Goal: Transaction & Acquisition: Obtain resource

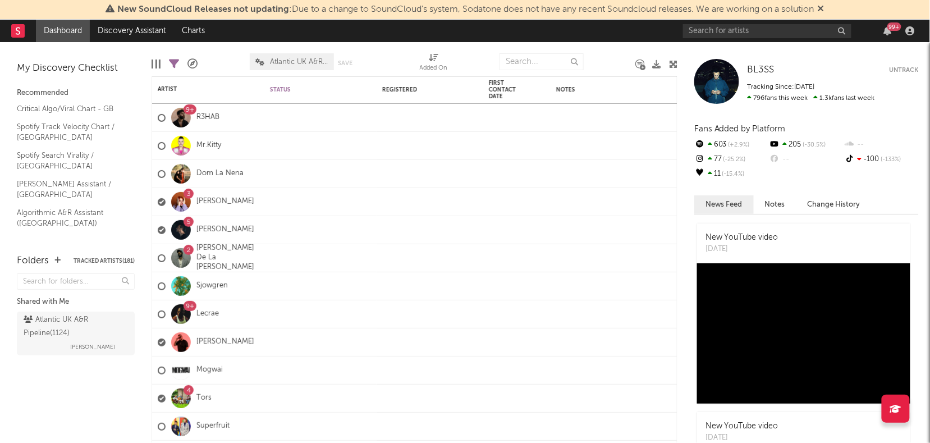
click at [824, 7] on icon at bounding box center [820, 8] width 7 height 9
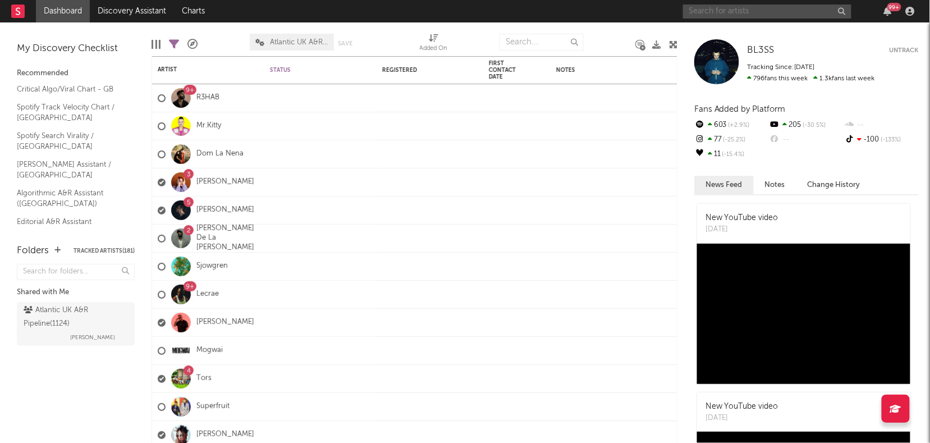
click at [712, 13] on input "text" at bounding box center [767, 11] width 168 height 14
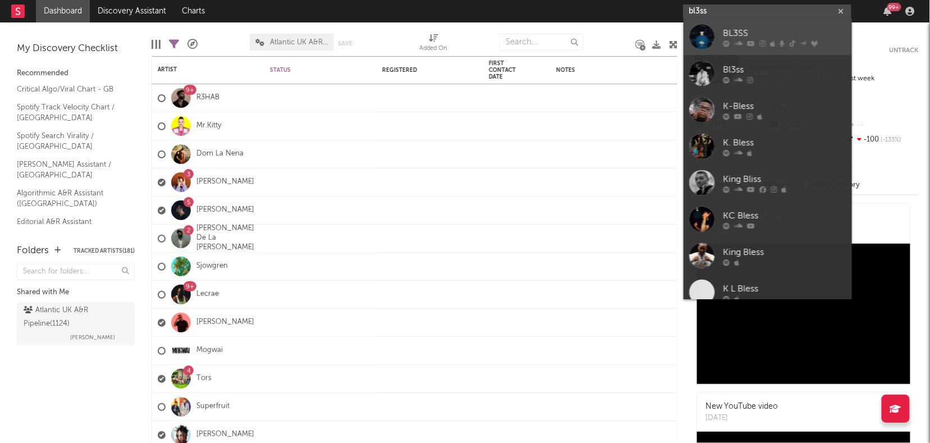
type input "bl3ss"
click at [751, 40] on icon at bounding box center [751, 43] width 8 height 7
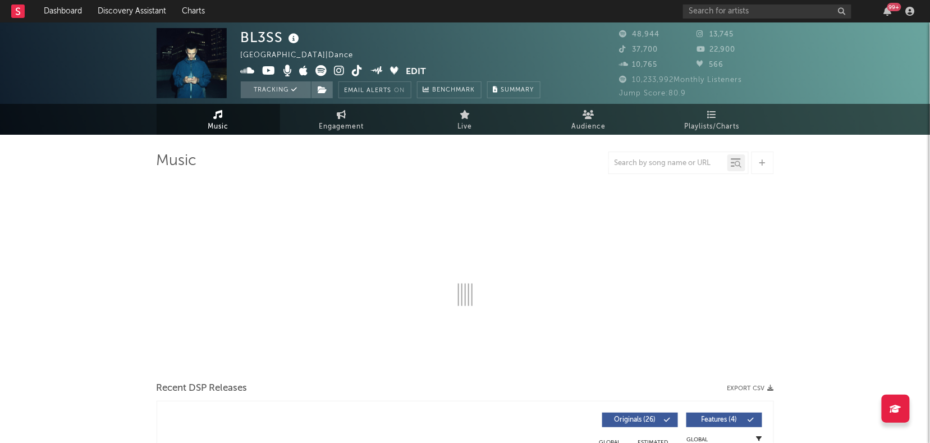
select select "6m"
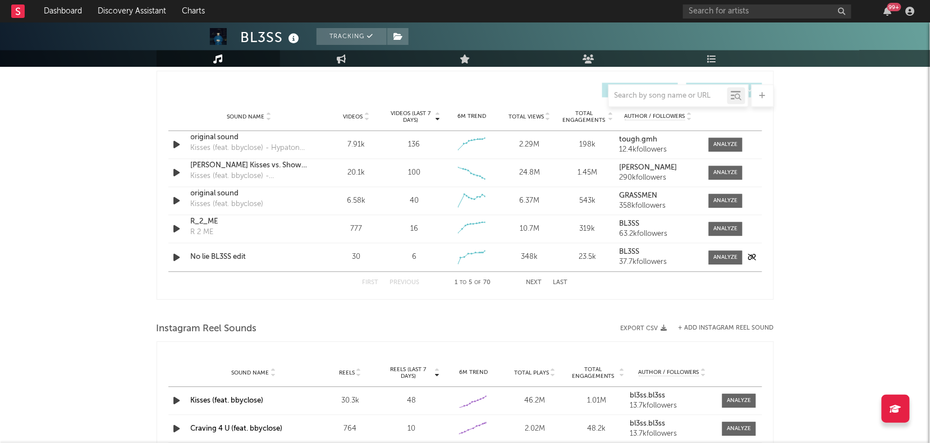
scroll to position [784, 0]
click at [169, 139] on div at bounding box center [178, 145] width 20 height 14
click at [177, 141] on icon "button" at bounding box center [177, 145] width 12 height 14
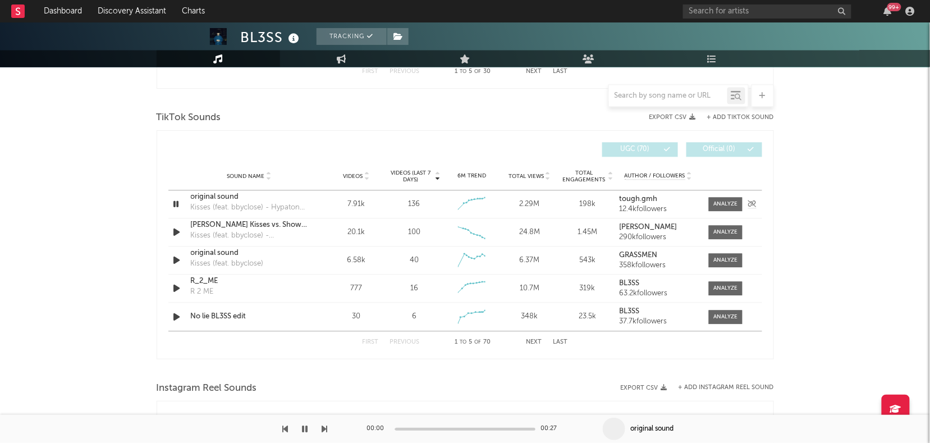
scroll to position [717, 0]
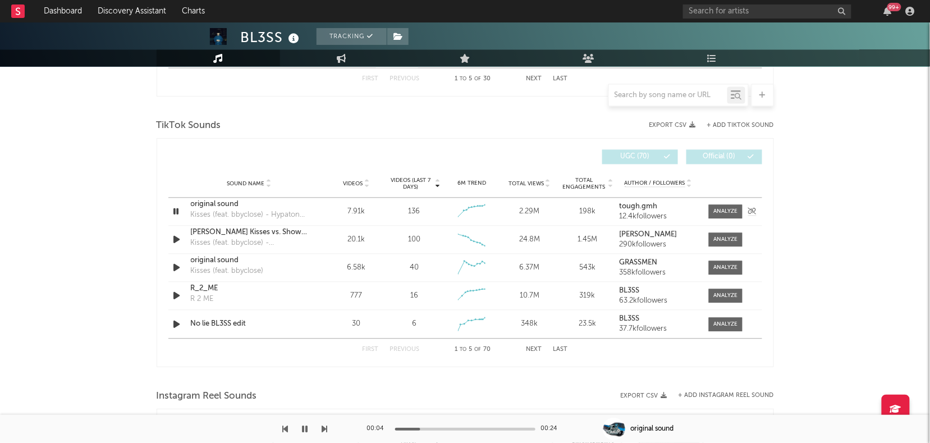
click at [174, 211] on icon "button" at bounding box center [176, 212] width 11 height 14
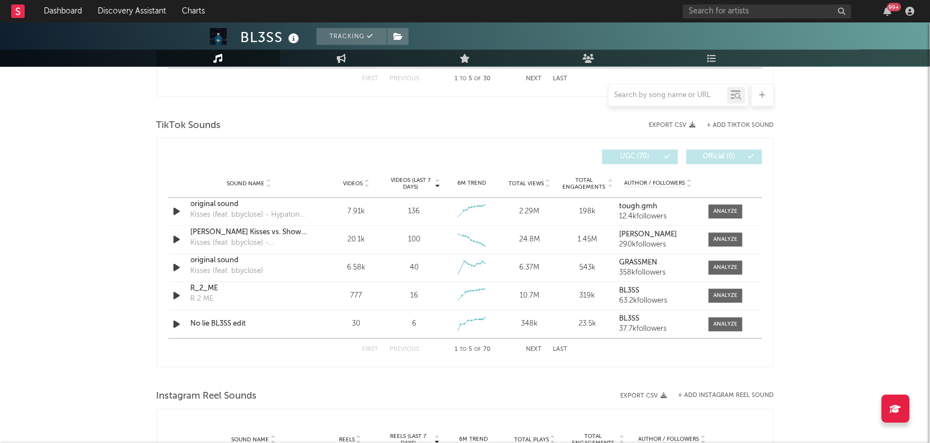
click at [742, 122] on button "+ Add TikTok Sound" at bounding box center [740, 125] width 67 height 6
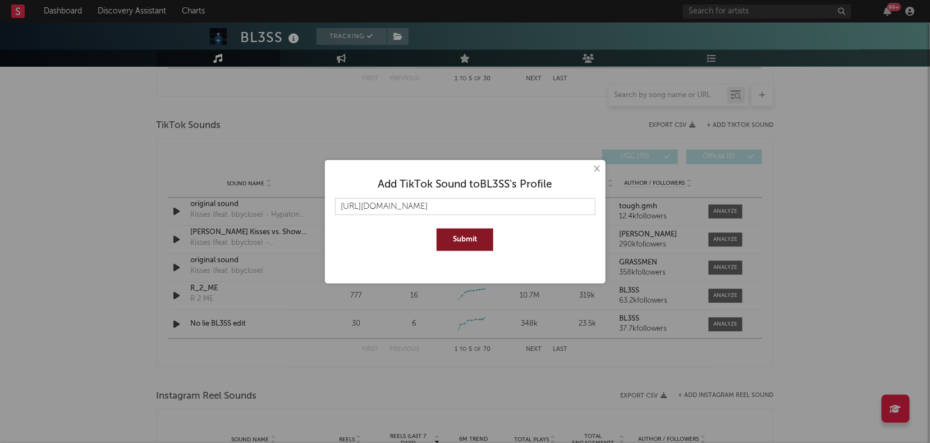
type input "[URL][DOMAIN_NAME]"
click at [459, 241] on button "Submit" at bounding box center [464, 239] width 57 height 22
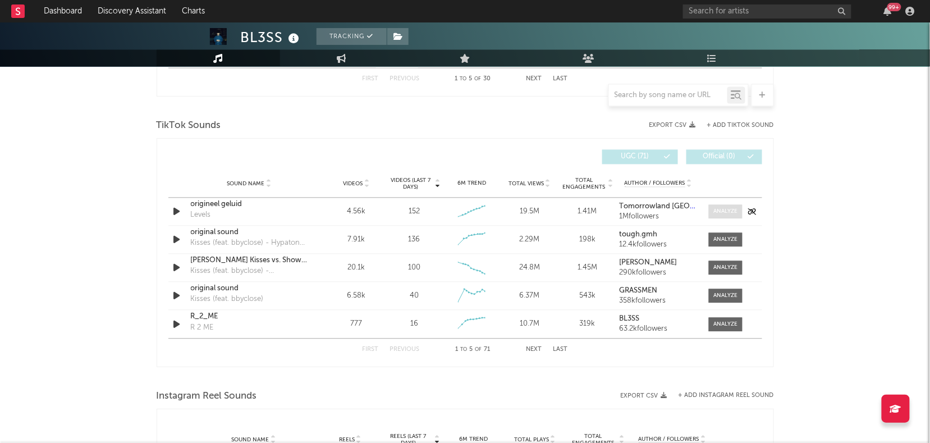
click at [733, 214] on div at bounding box center [725, 212] width 24 height 8
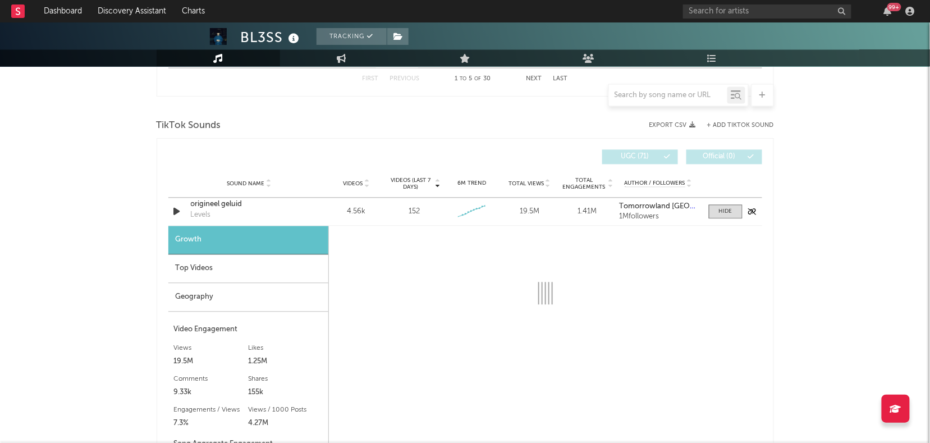
click at [180, 205] on icon "button" at bounding box center [177, 212] width 12 height 14
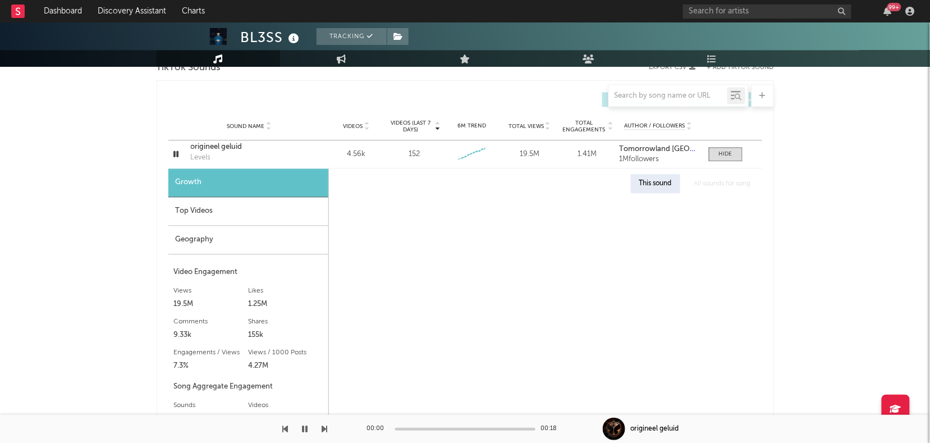
select select "6m"
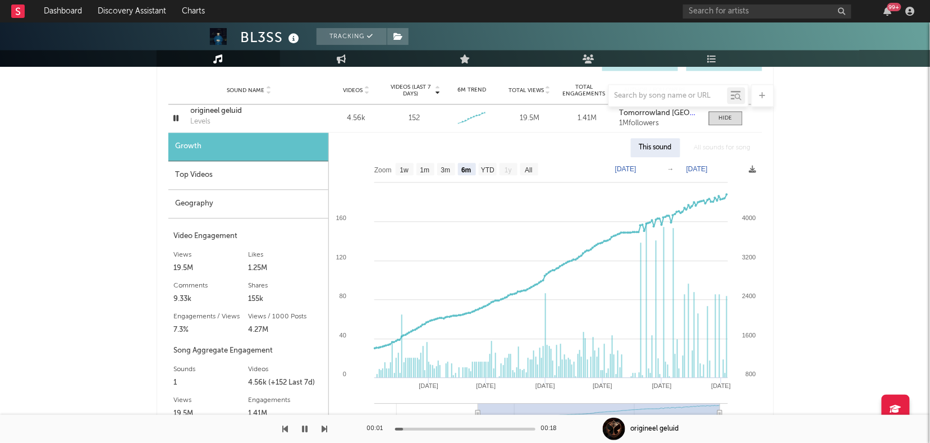
scroll to position [816, 0]
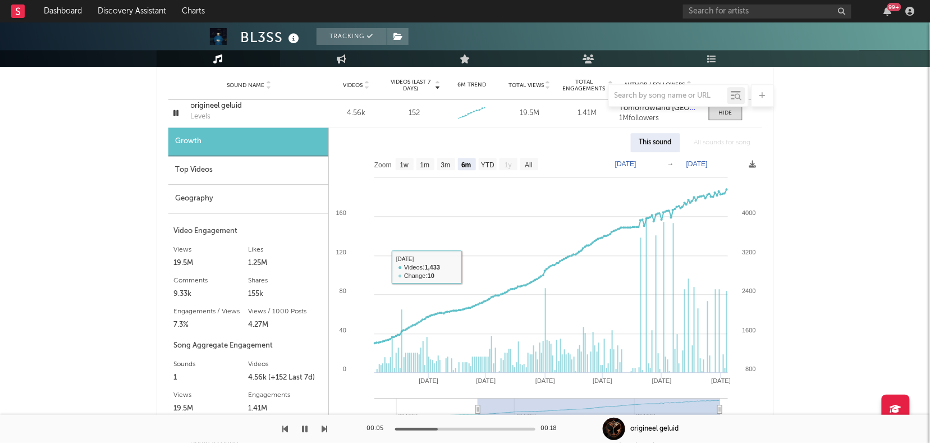
click at [214, 173] on div "Top Videos" at bounding box center [248, 170] width 160 height 29
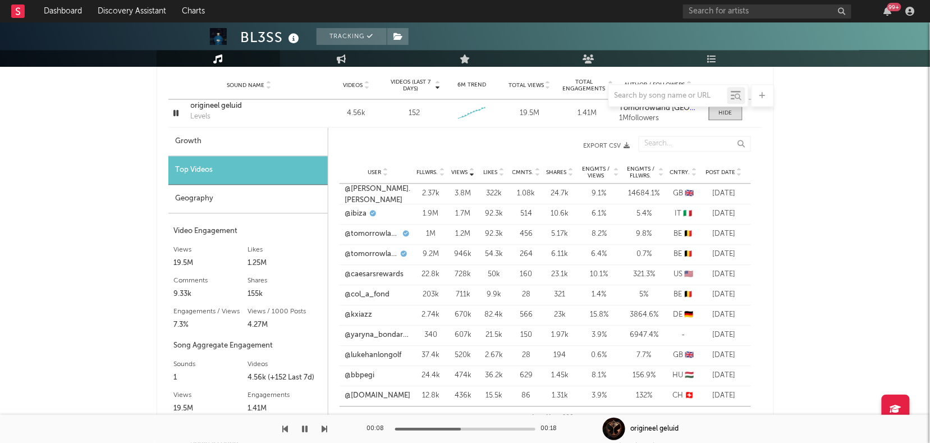
click at [714, 168] on div "Post Date" at bounding box center [724, 172] width 42 height 8
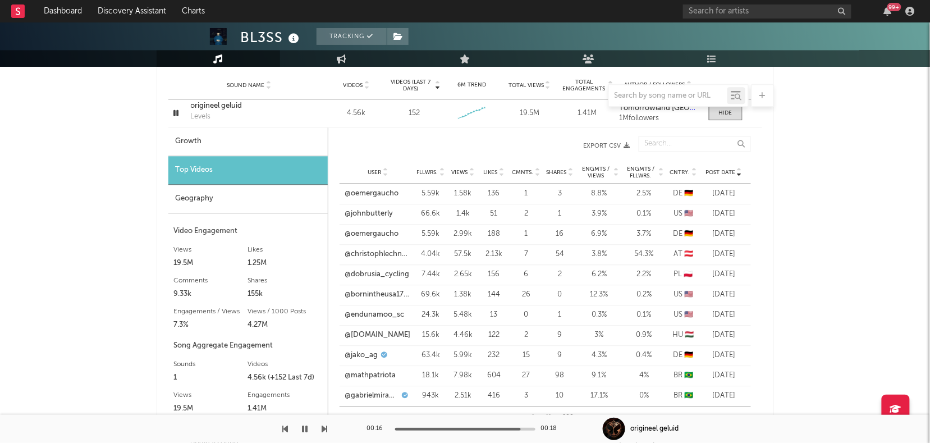
click at [464, 163] on div "User Fllwrs. Views Likes Cmnts. Shares Engmts / Views Engmts / Fllwrs. Cntry. P…" at bounding box center [544, 172] width 411 height 22
click at [455, 169] on span "Views" at bounding box center [460, 172] width 16 height 7
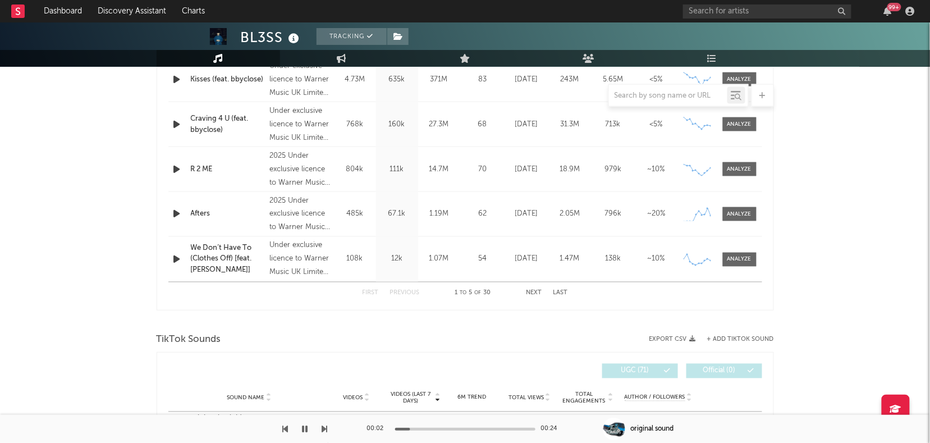
scroll to position [498, 0]
